Goal: Information Seeking & Learning: Check status

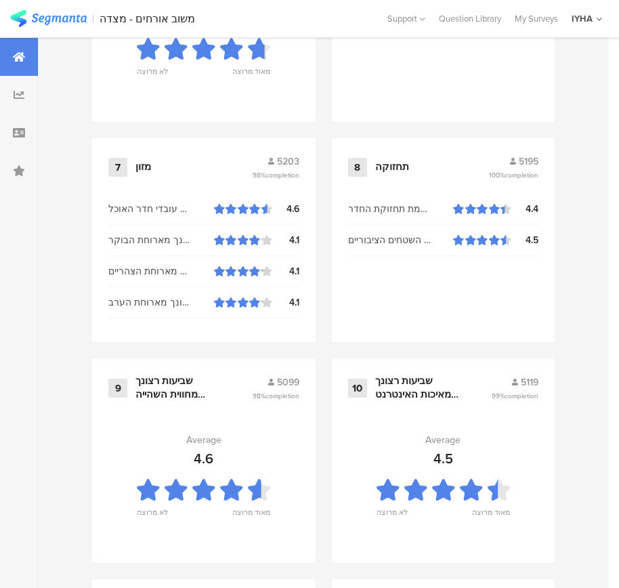
scroll to position [1452, 0]
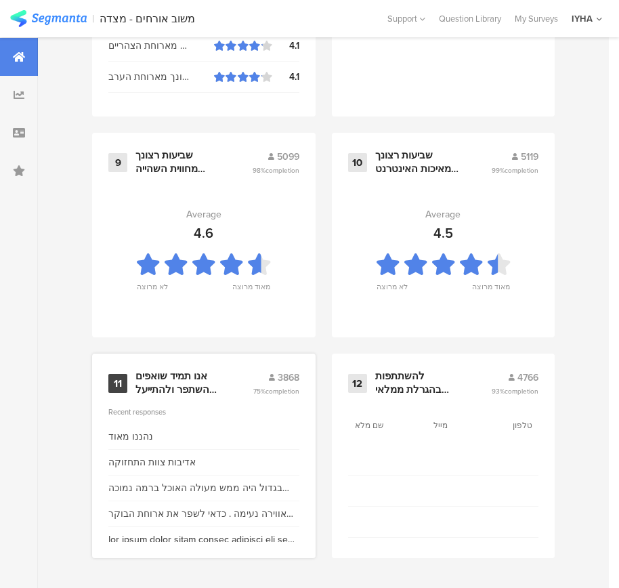
click at [183, 385] on div "אנו תמיד שואפים להשתפר ולהתייעל ודעתך חשובה לנו" at bounding box center [177, 383] width 85 height 26
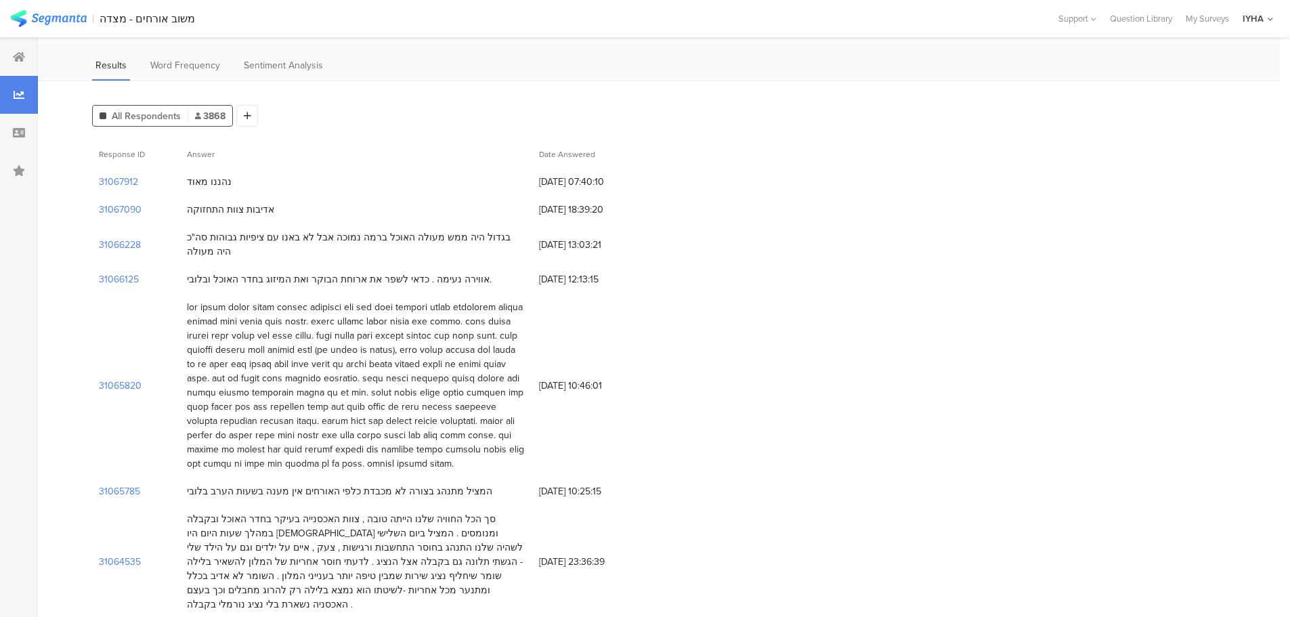
scroll to position [135, 0]
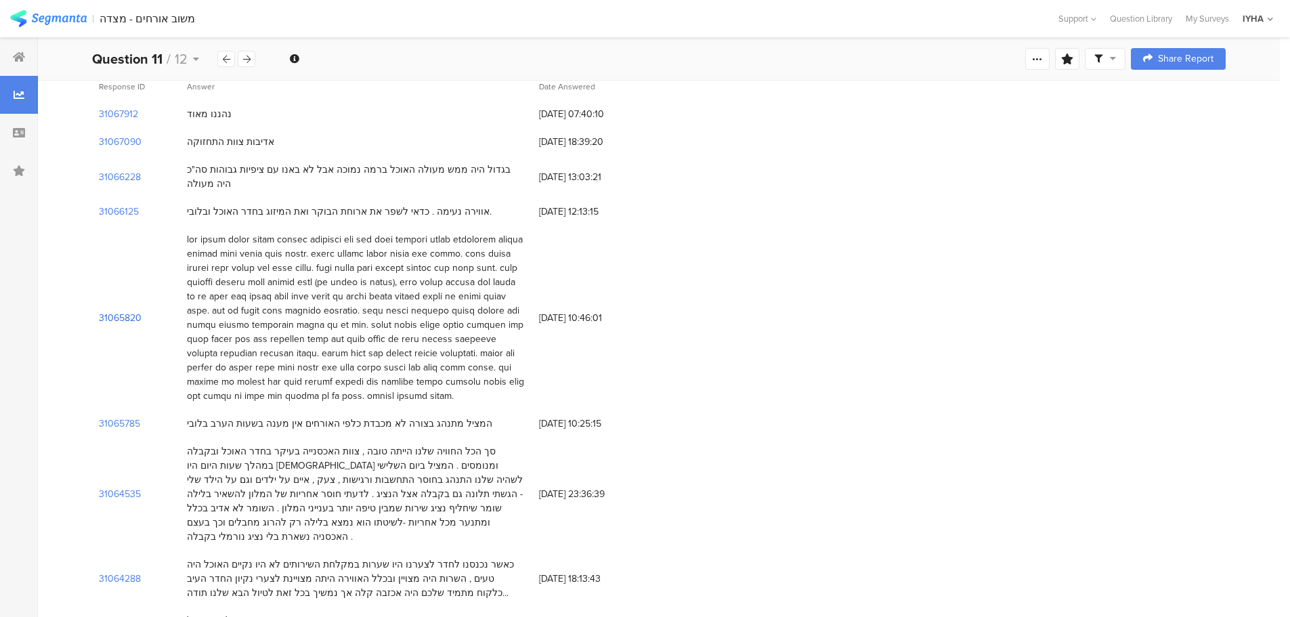
click at [127, 311] on section "31065820" at bounding box center [120, 318] width 43 height 14
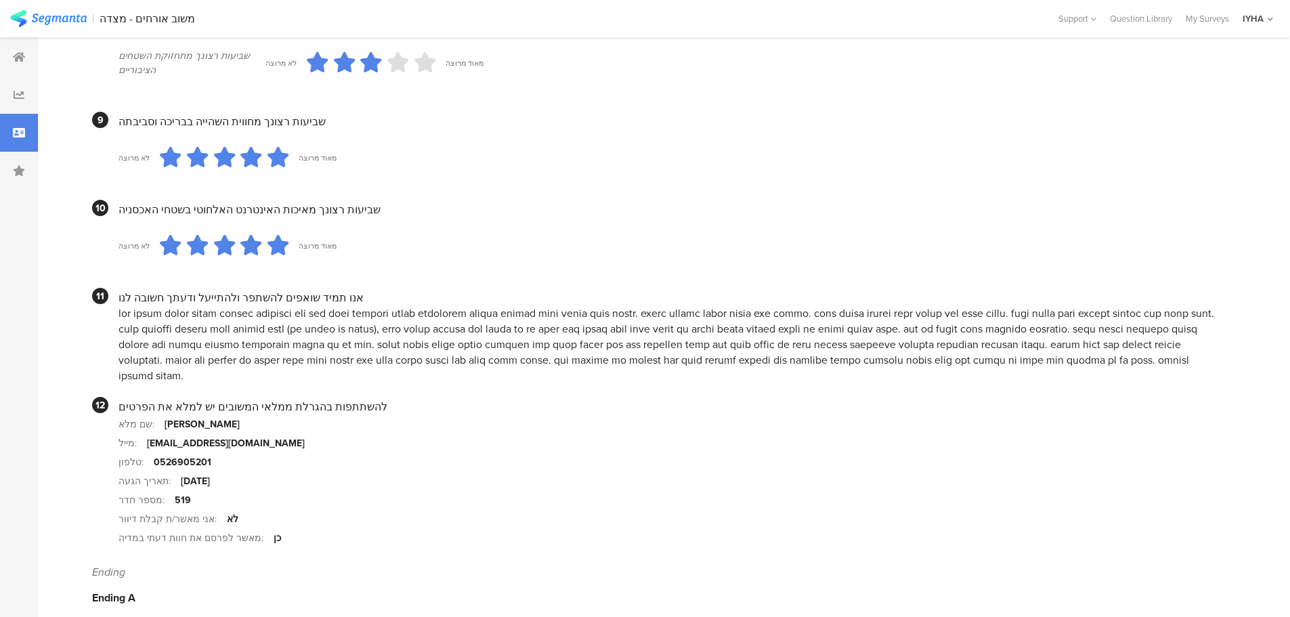
scroll to position [1020, 0]
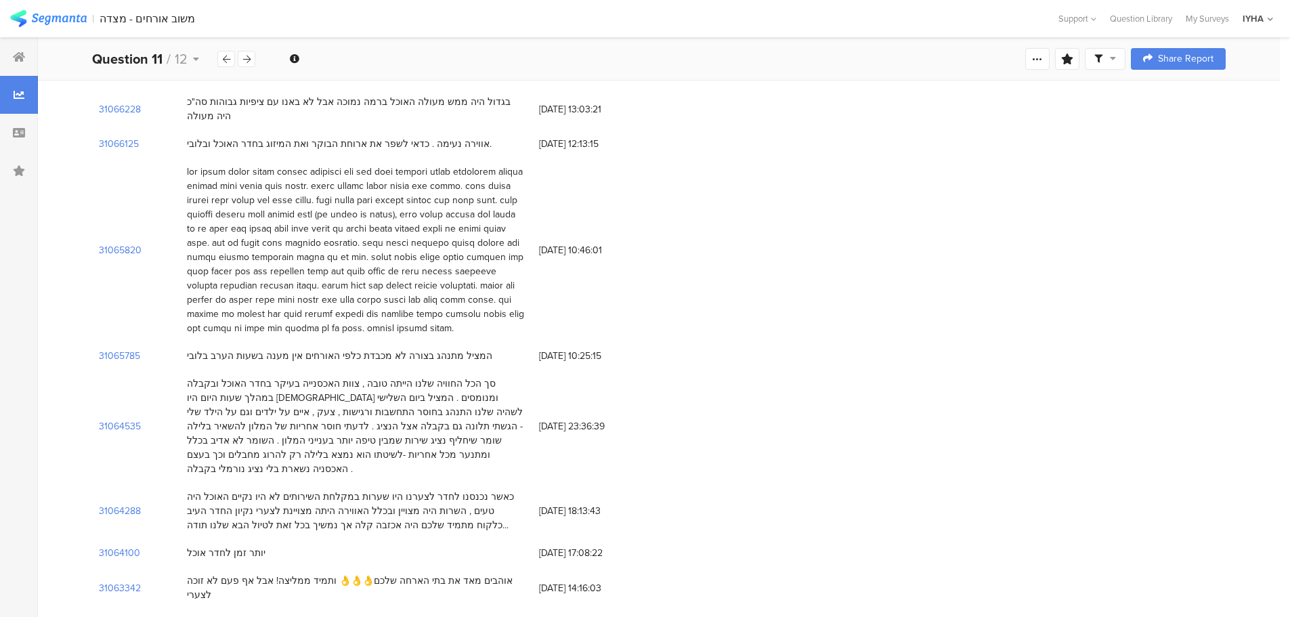
scroll to position [271, 0]
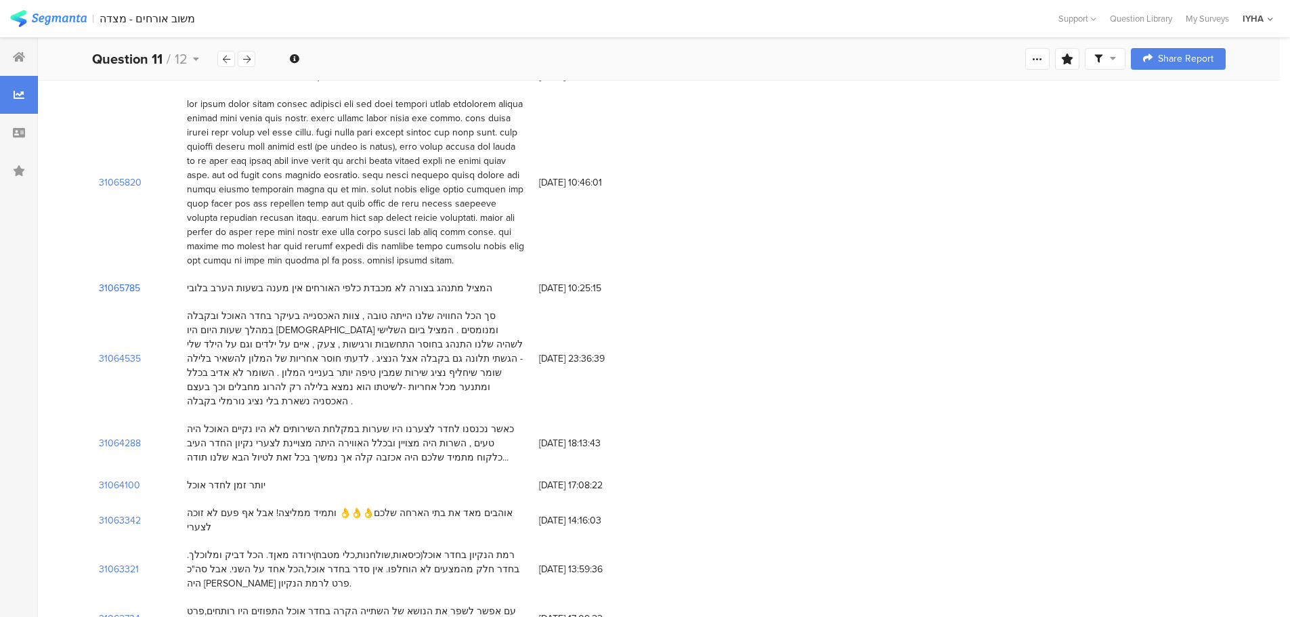
click at [116, 281] on section "31065785" at bounding box center [119, 288] width 41 height 14
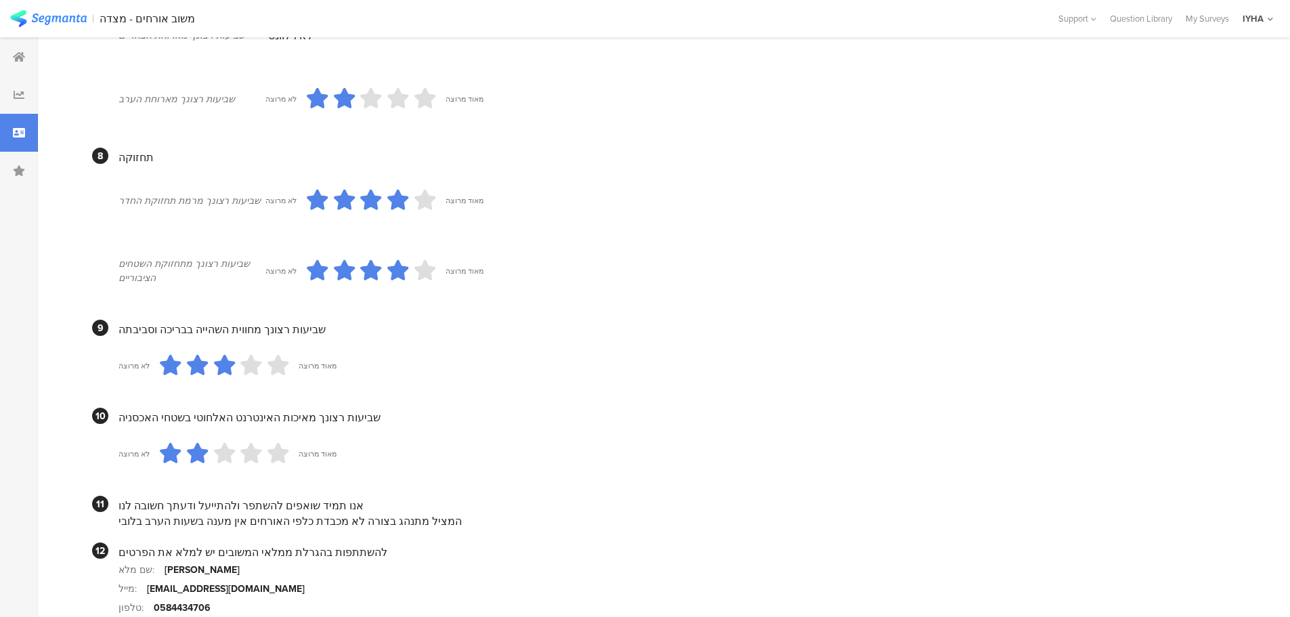
scroll to position [1139, 0]
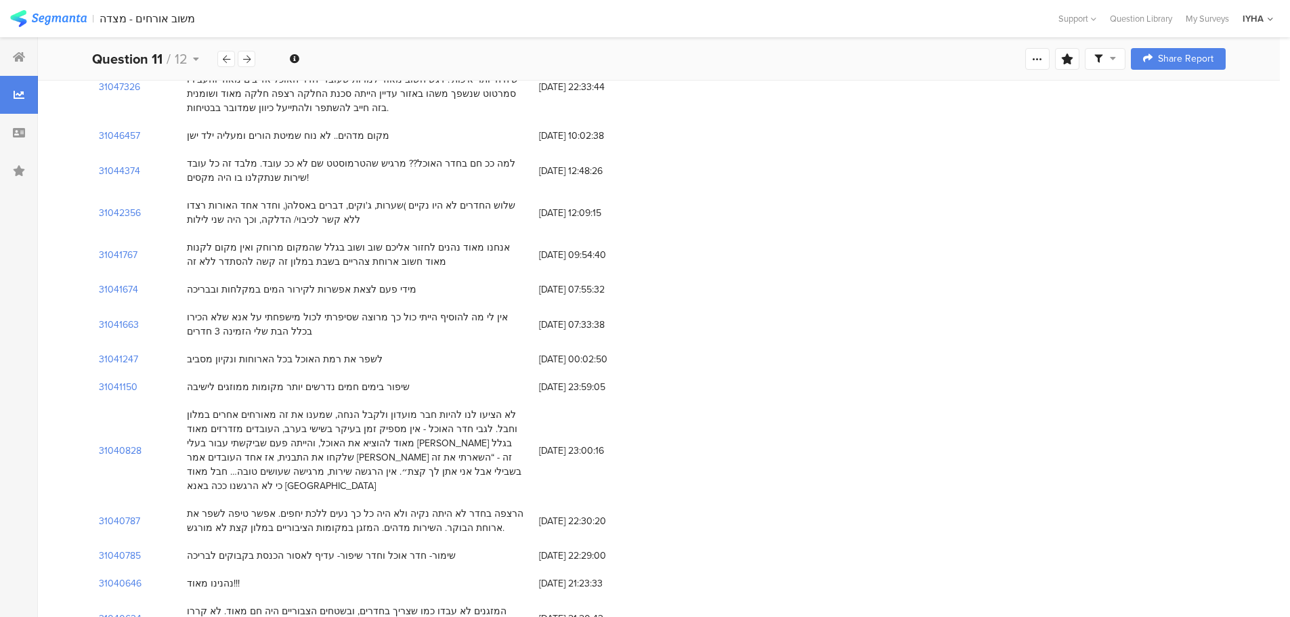
scroll to position [271, 0]
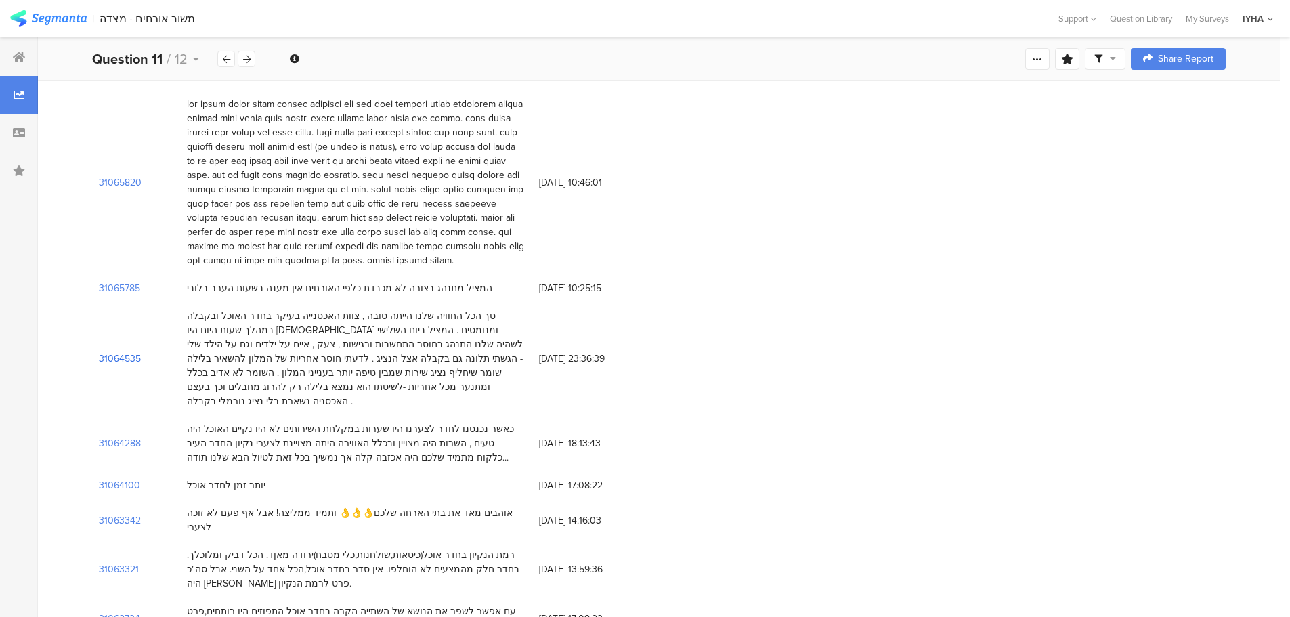
click at [119, 351] on section "31064535" at bounding box center [120, 358] width 42 height 14
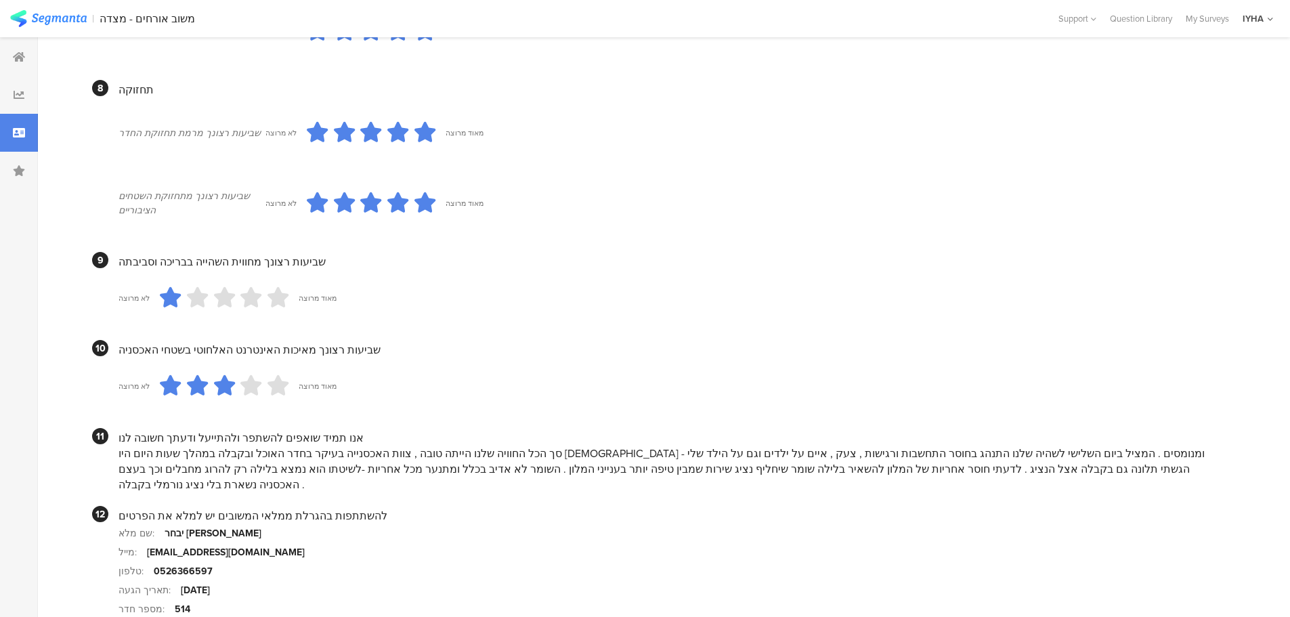
scroll to position [1173, 0]
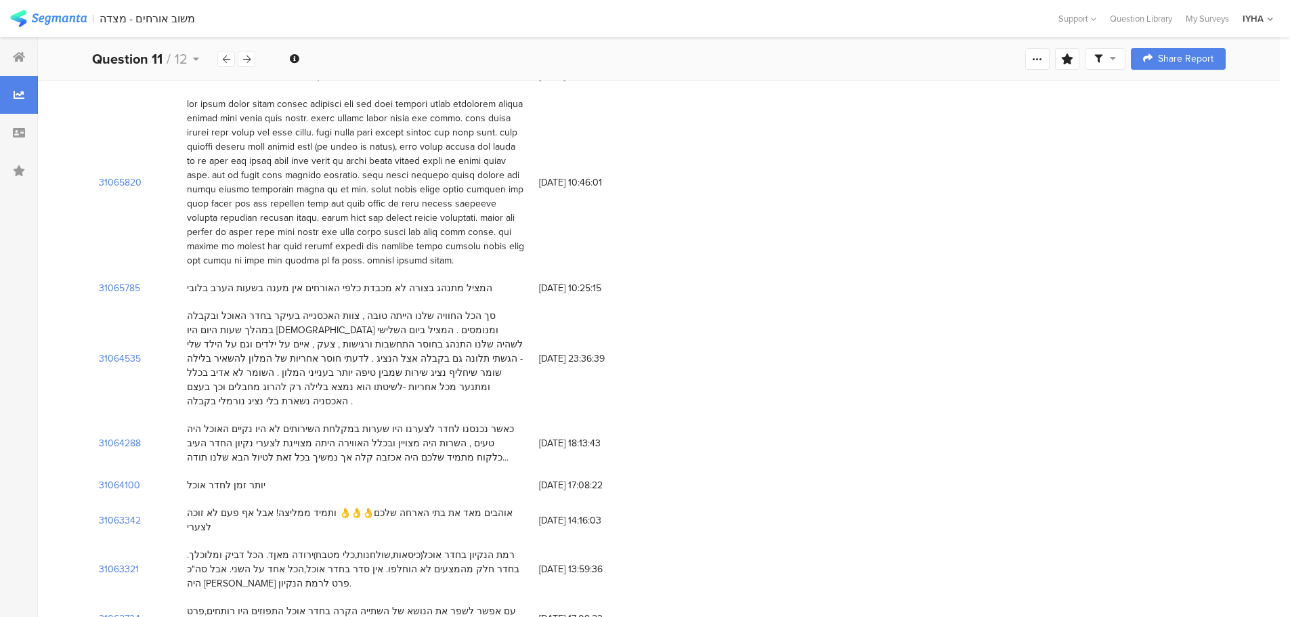
scroll to position [338, 0]
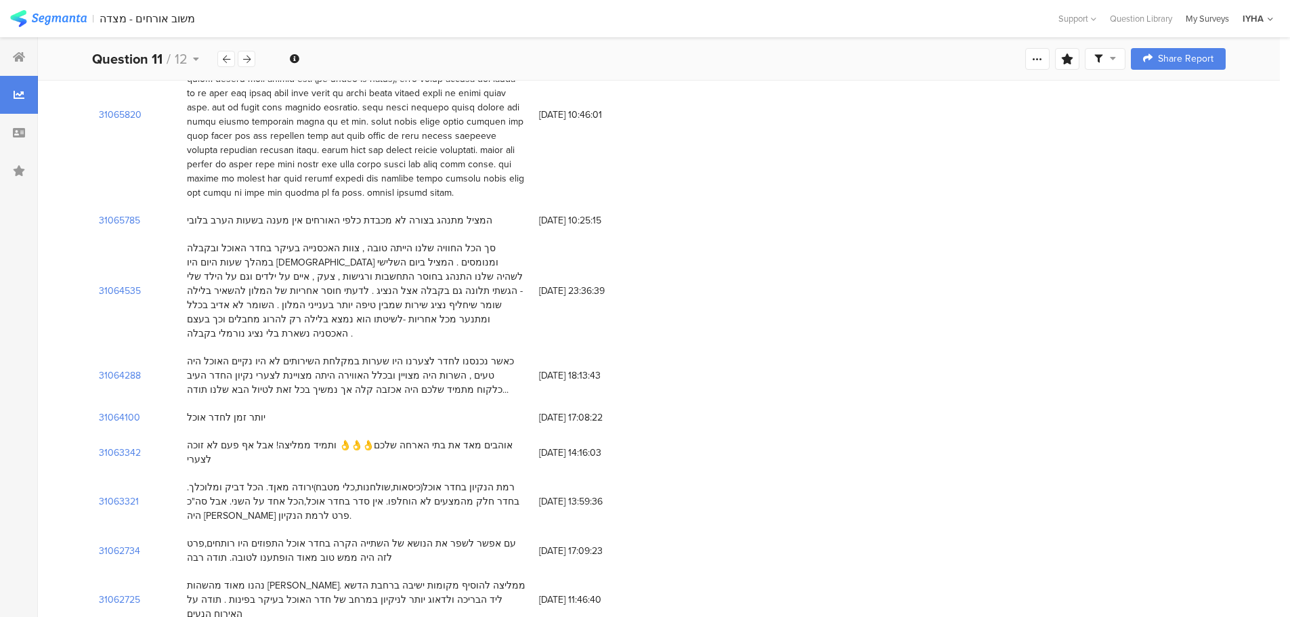
click at [628, 18] on div "My Surveys" at bounding box center [1207, 18] width 57 height 13
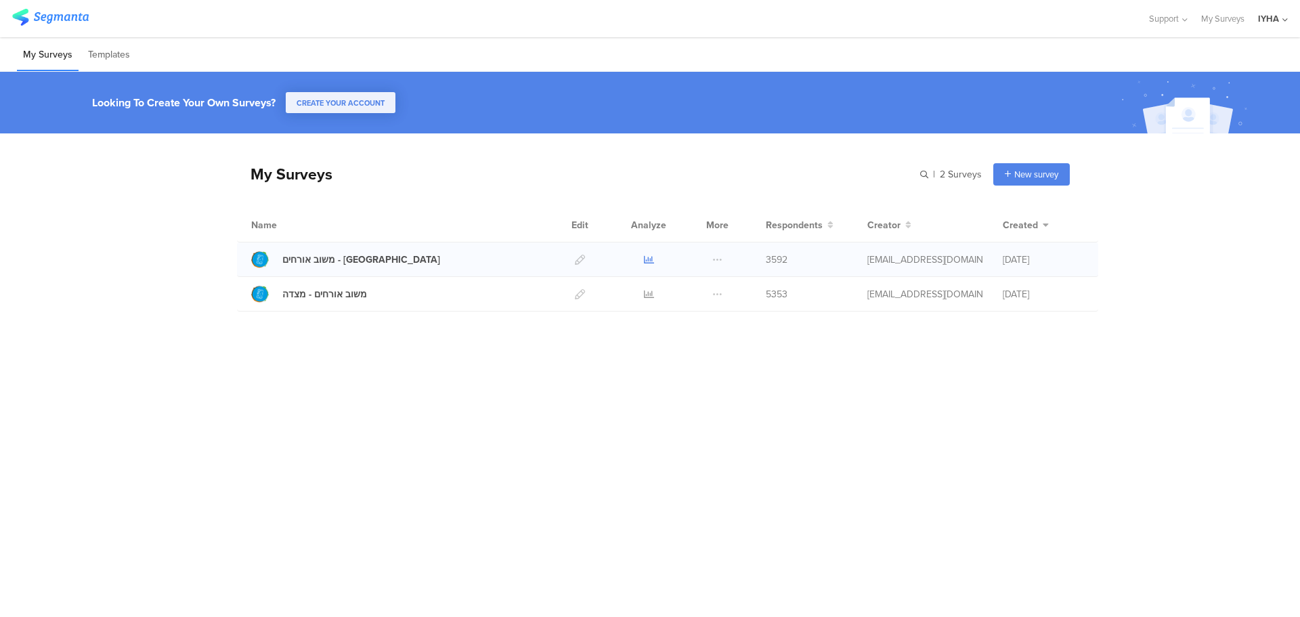
click at [650, 260] on icon at bounding box center [649, 260] width 10 height 10
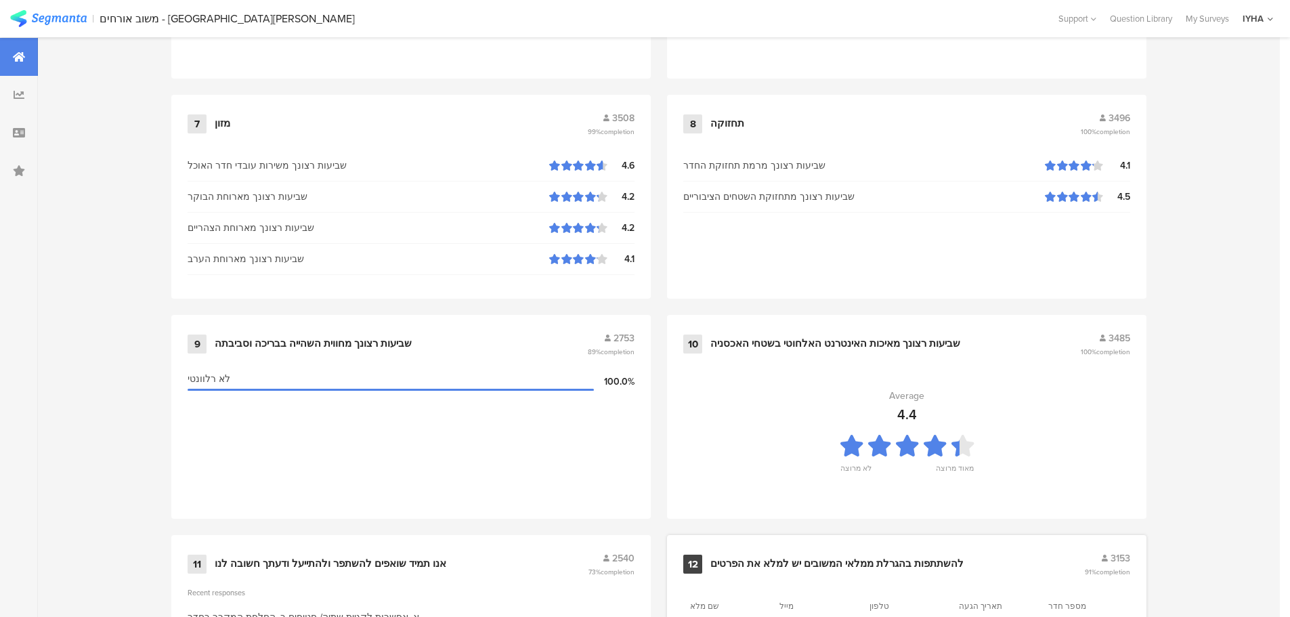
scroll to position [1369, 0]
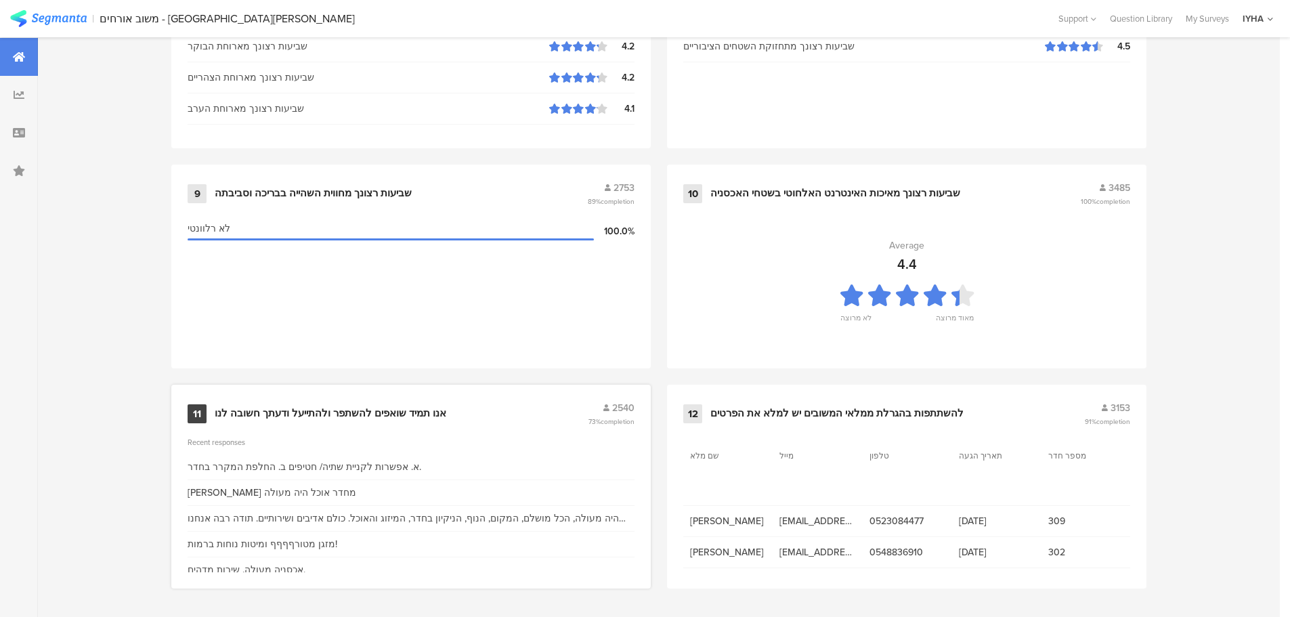
click at [422, 410] on div "אנו תמיד שואפים להשתפר ולהתייעל ודעתך חשובה לנו" at bounding box center [331, 414] width 232 height 14
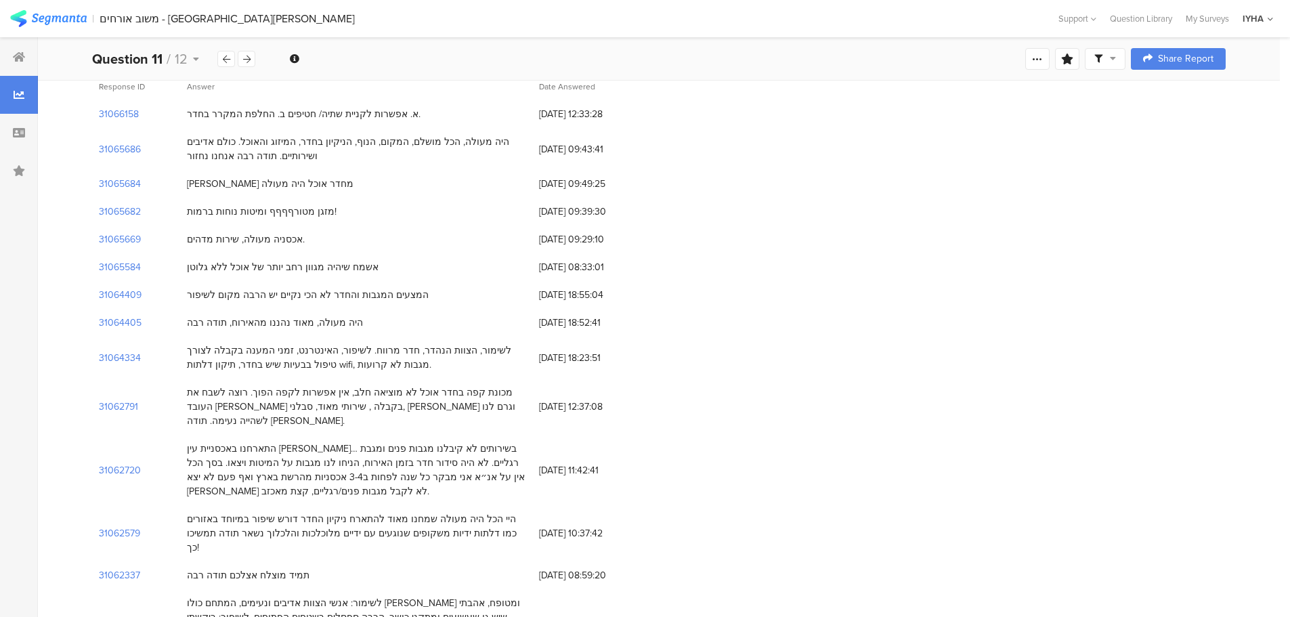
scroll to position [203, 0]
